Goal: Information Seeking & Learning: Understand process/instructions

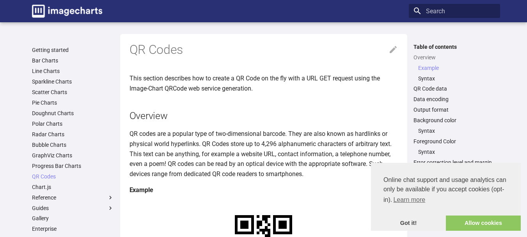
scroll to position [195, 0]
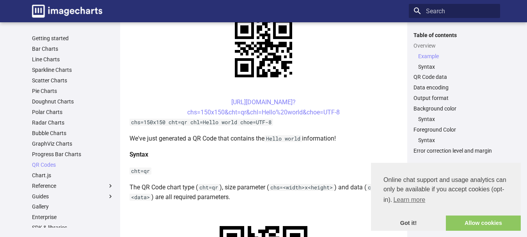
drag, startPoint x: 218, startPoint y: 132, endPoint x: 238, endPoint y: 146, distance: 24.5
copy link "https://image-charts.com/chart? chs=200x200&cht=qr&chl="
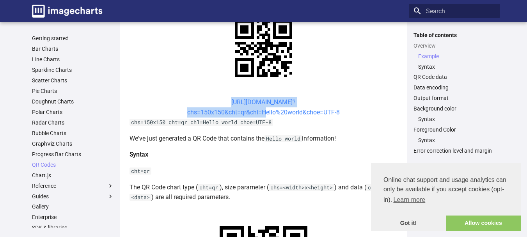
drag, startPoint x: 217, startPoint y: 101, endPoint x: 261, endPoint y: 114, distance: 45.7
click at [261, 114] on center "https://image-charts.com/chart? chs=150x150&cht=qr&chl=Hello%20world&choe=UTF-8" at bounding box center [264, 107] width 269 height 20
copy link "https://image-charts.com/chart? chs=150x150&cht=qr&chl="
drag, startPoint x: 215, startPoint y: 101, endPoint x: 261, endPoint y: 116, distance: 48.8
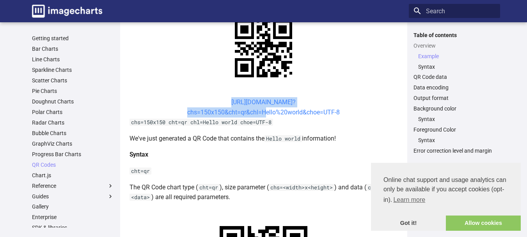
click at [261, 116] on center "https://image-charts.com/chart? chs=150x150&cht=qr&chl=Hello%20world&choe=UTF-8" at bounding box center [264, 107] width 269 height 20
copy link "https://image-charts.com/chart? chs=150x150&cht=qr&chl="
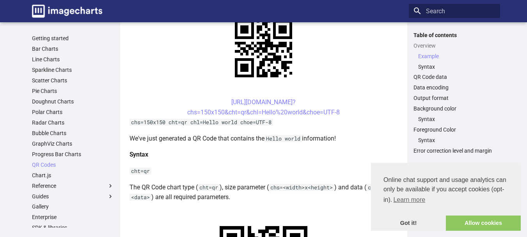
click at [370, 109] on center "https://image-charts.com/chart? chs=150x150&cht=qr&chl=Hello%20world&choe=UTF-8" at bounding box center [264, 107] width 269 height 20
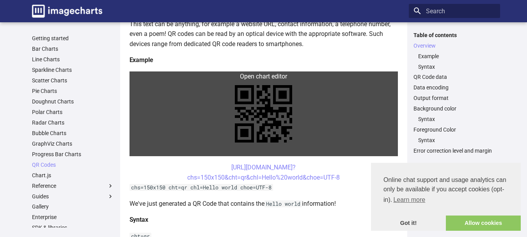
click at [277, 110] on link at bounding box center [264, 113] width 269 height 85
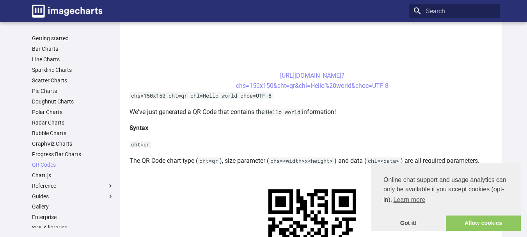
scroll to position [520, 0]
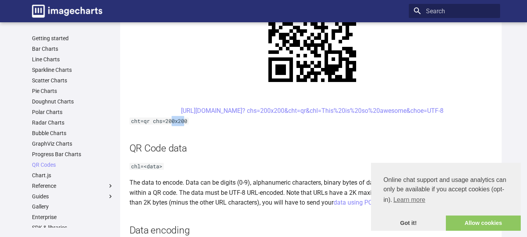
drag, startPoint x: 183, startPoint y: 121, endPoint x: 201, endPoint y: 123, distance: 18.1
click at [154, 122] on code "cht=qr chs=200x200" at bounding box center [159, 120] width 59 height 7
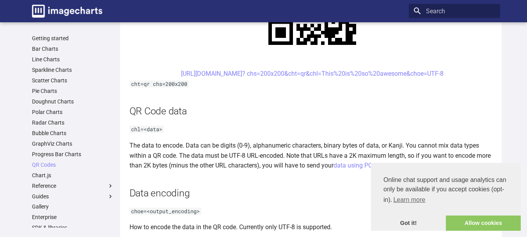
click at [272, 124] on p "chl=<data>" at bounding box center [313, 129] width 366 height 10
click at [408, 222] on link "Got it!" at bounding box center [408, 223] width 75 height 16
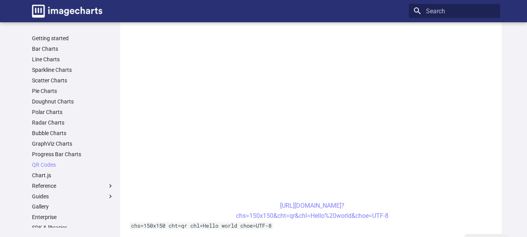
scroll to position [130, 0]
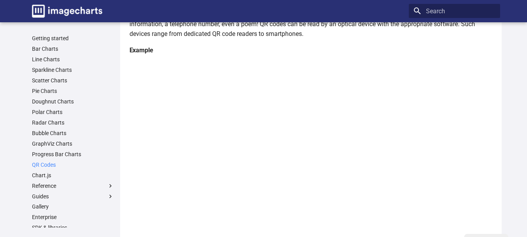
click at [51, 167] on link "QR Codes" at bounding box center [73, 164] width 82 height 7
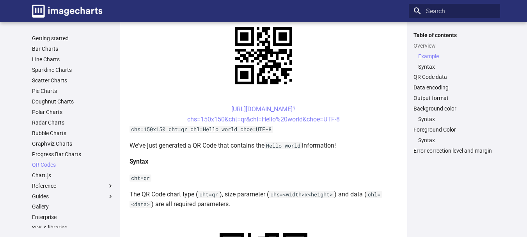
scroll to position [195, 0]
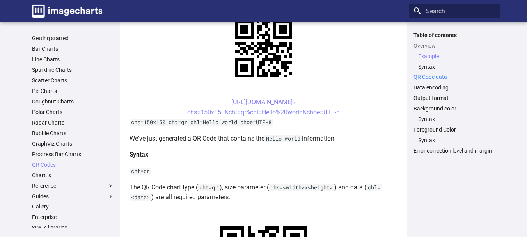
click at [438, 78] on link "QR Code data" at bounding box center [455, 76] width 82 height 7
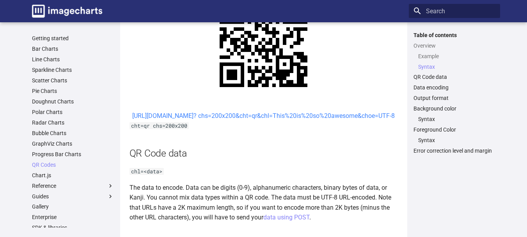
scroll to position [357, 0]
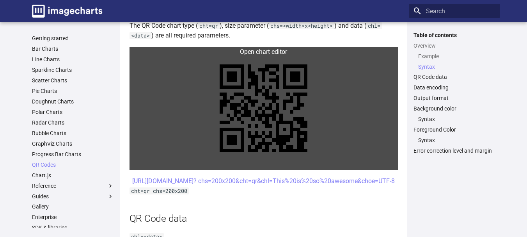
click at [271, 117] on link at bounding box center [264, 108] width 269 height 123
